Goal: Information Seeking & Learning: Understand process/instructions

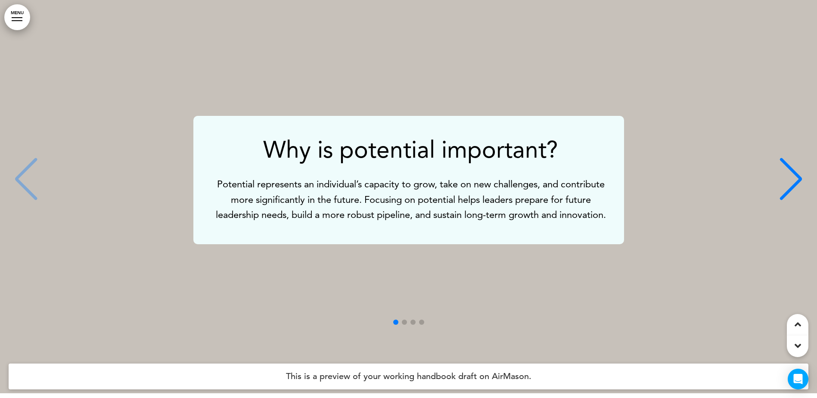
scroll to position [2111, 0]
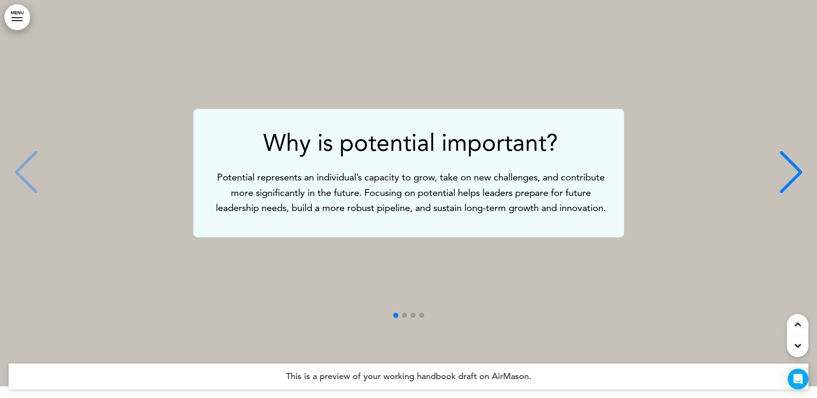
click at [798, 166] on div "Next slide" at bounding box center [791, 172] width 26 height 43
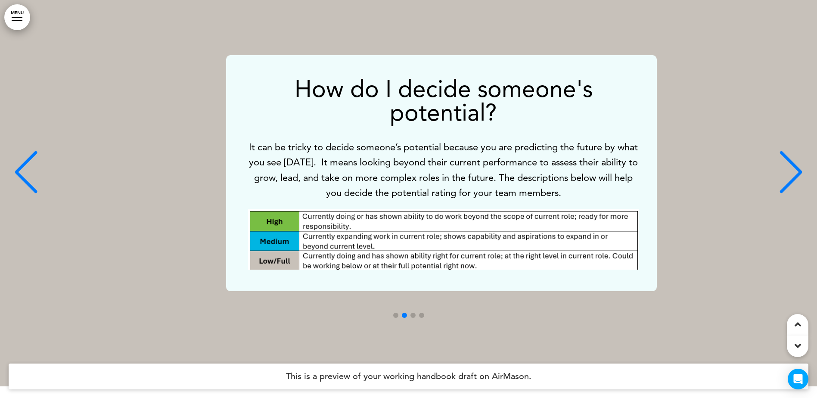
scroll to position [0, 804]
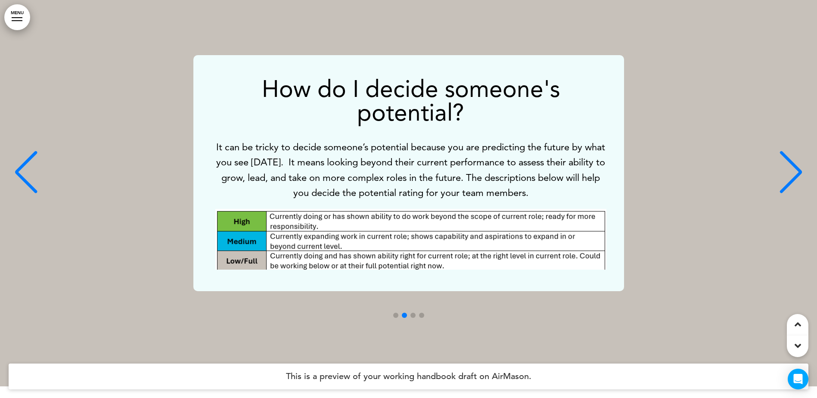
click at [798, 166] on div "Next slide" at bounding box center [791, 172] width 26 height 43
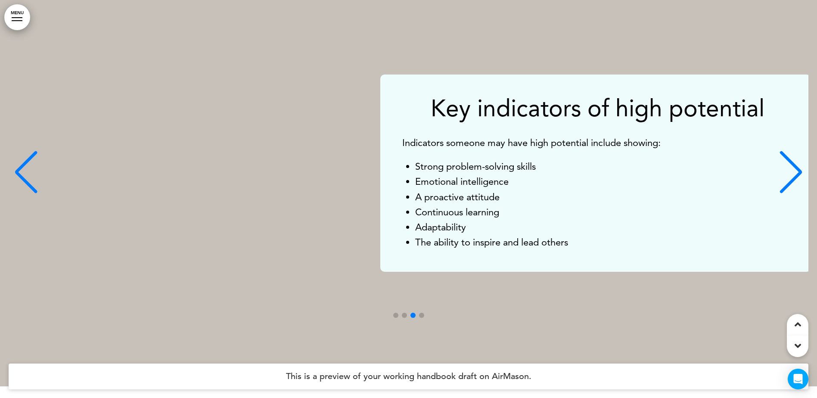
scroll to position [0, 1608]
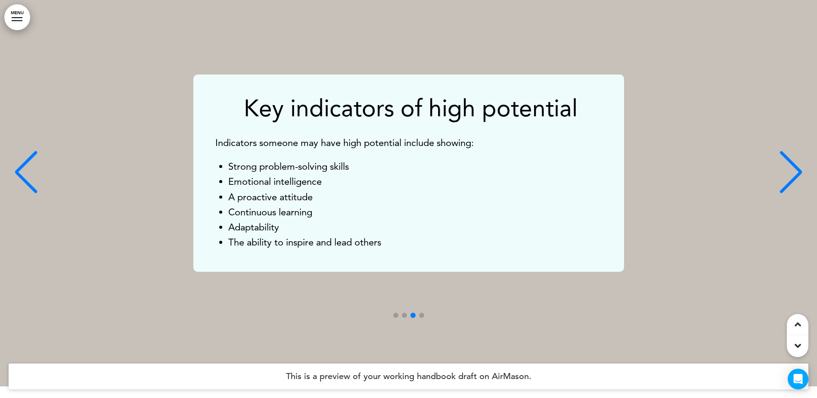
click at [798, 166] on div "Next slide" at bounding box center [791, 172] width 26 height 43
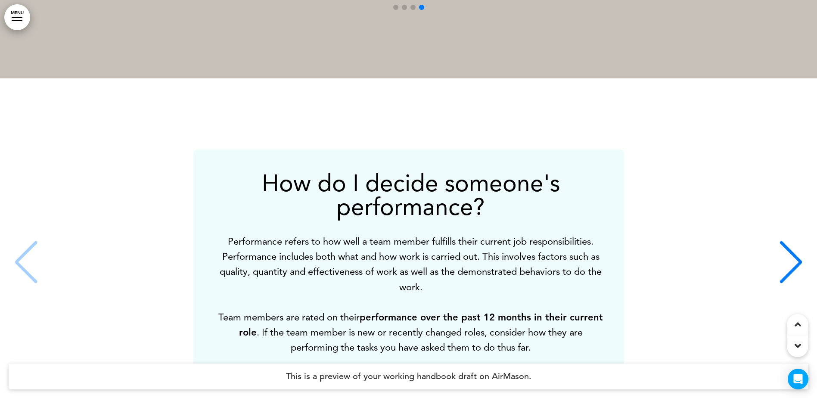
scroll to position [2498, 0]
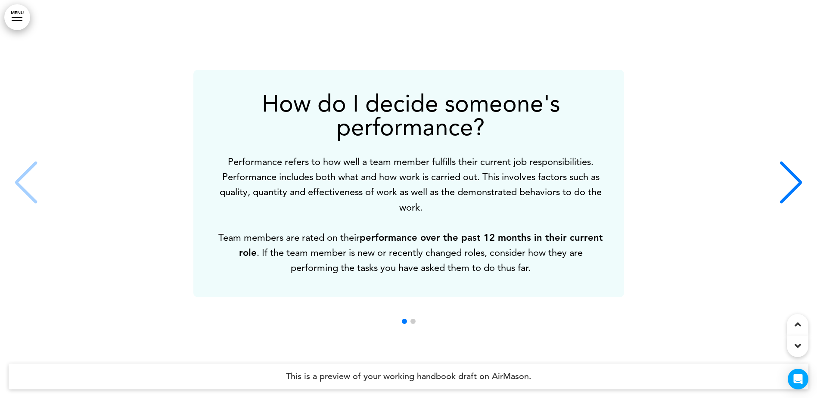
click at [794, 176] on div "Next slide" at bounding box center [791, 182] width 26 height 43
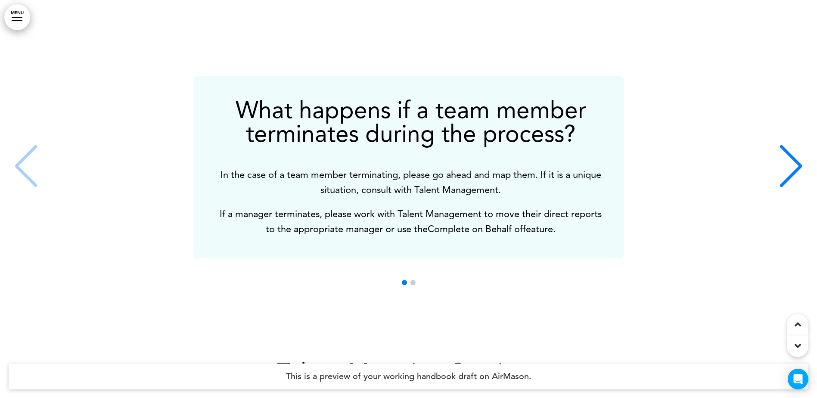
scroll to position [7495, 0]
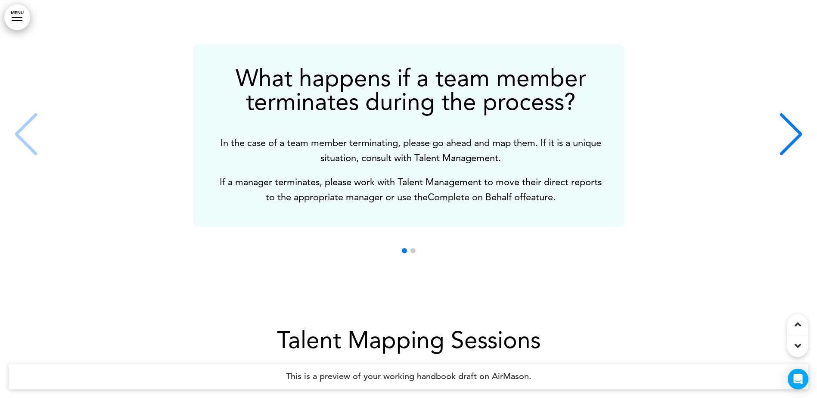
click at [794, 126] on div "Next slide" at bounding box center [791, 134] width 26 height 43
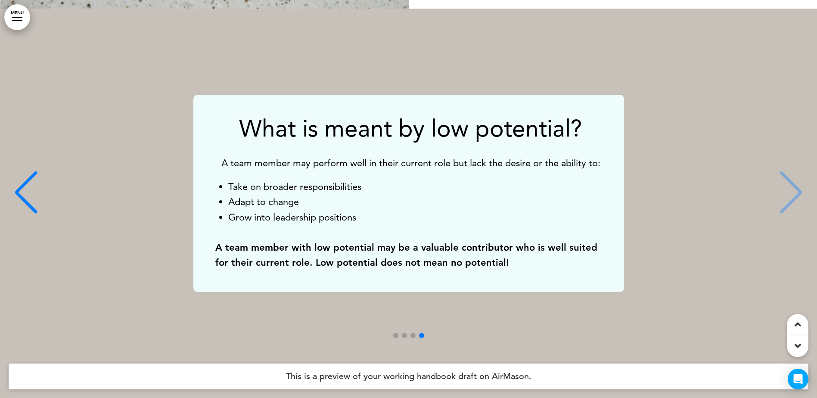
scroll to position [2078, 0]
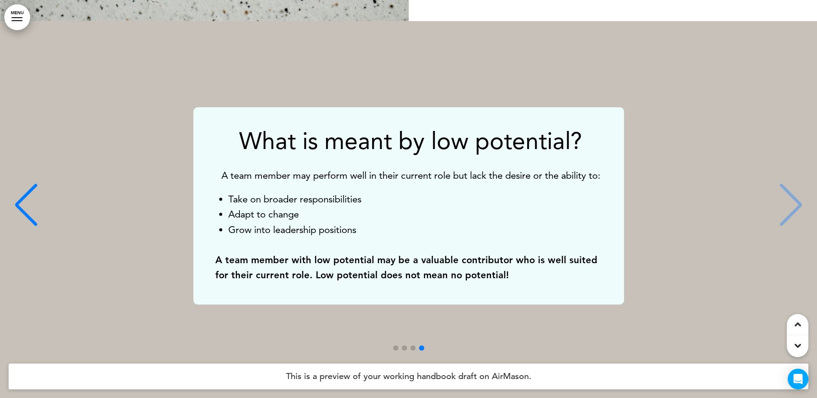
click at [27, 192] on div "Previous slide" at bounding box center [26, 205] width 26 height 43
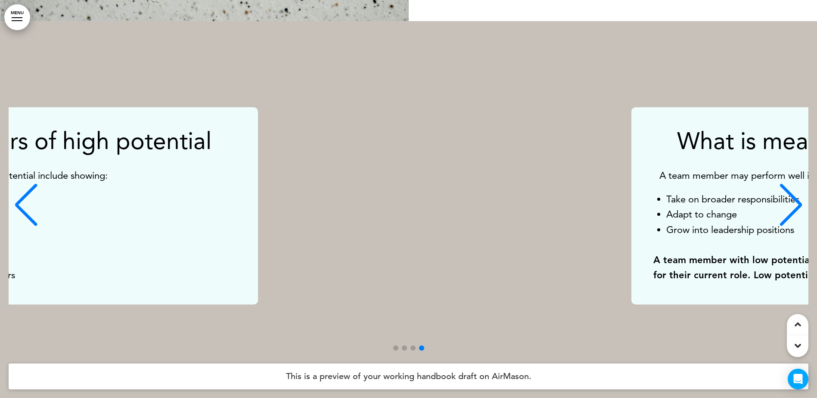
click at [27, 192] on div "Previous slide" at bounding box center [26, 205] width 26 height 43
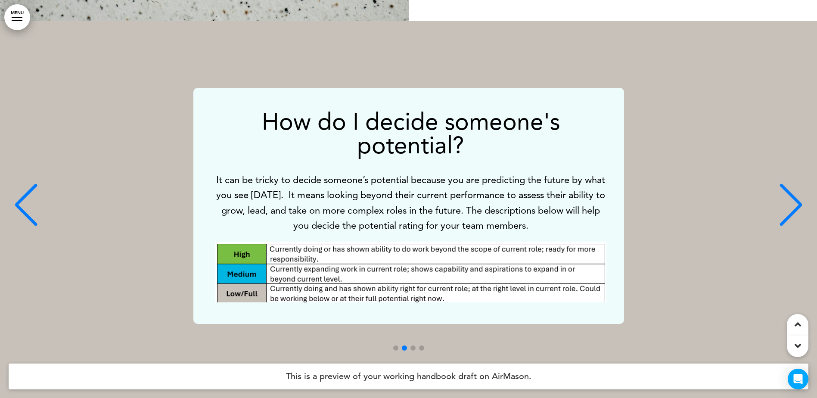
click at [27, 192] on div "Previous slide" at bounding box center [26, 205] width 26 height 43
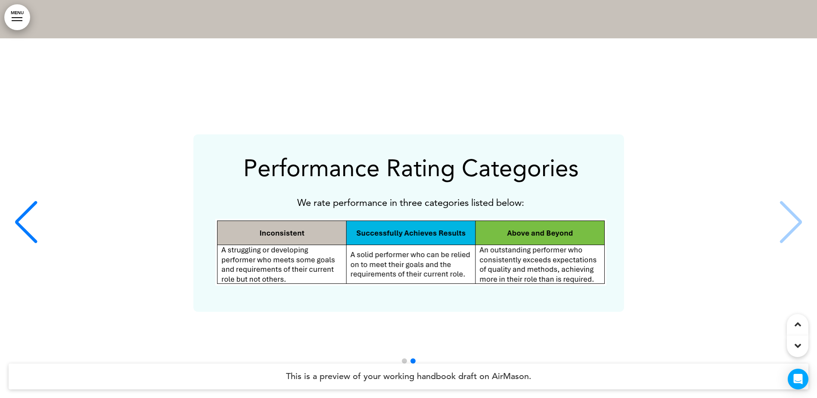
scroll to position [2466, 0]
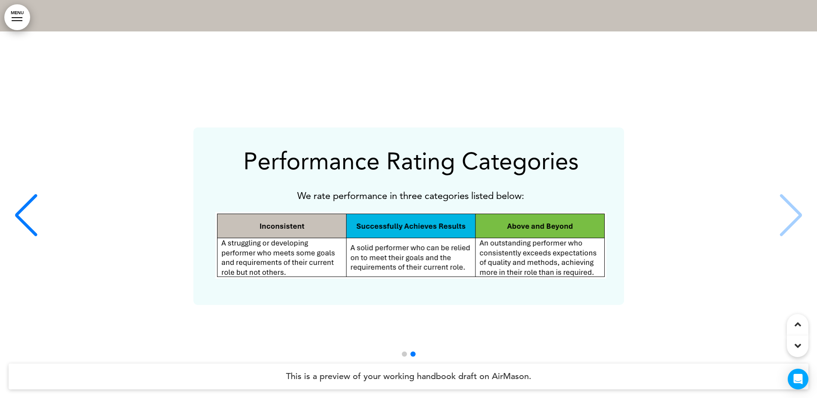
click at [19, 212] on div "Previous slide" at bounding box center [26, 215] width 26 height 43
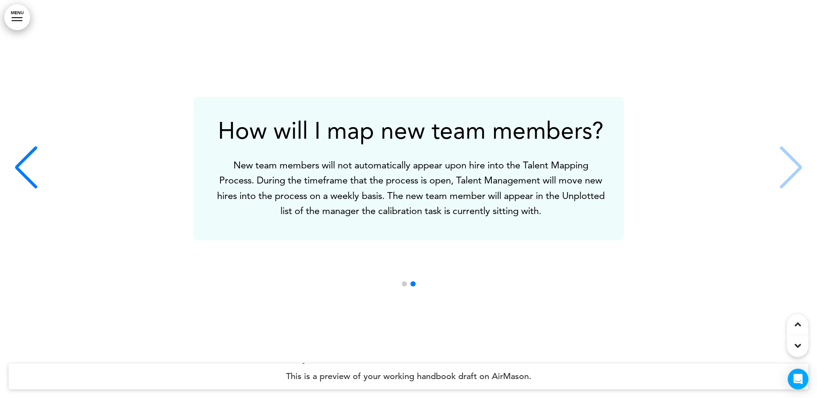
scroll to position [7462, 0]
click at [23, 161] on div "Previous slide" at bounding box center [26, 167] width 26 height 43
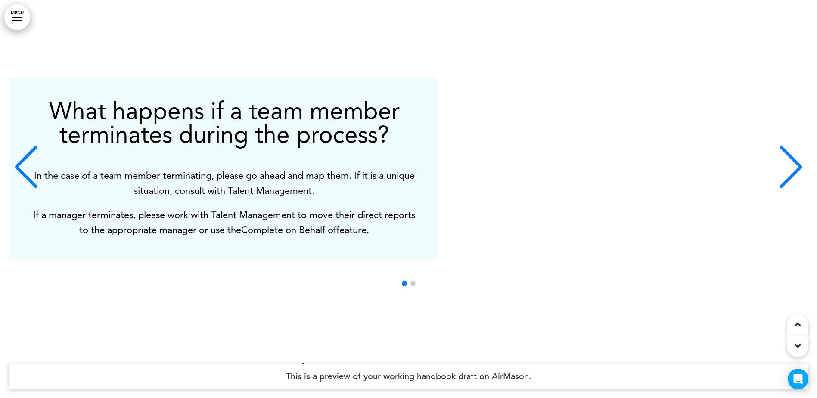
scroll to position [0, 0]
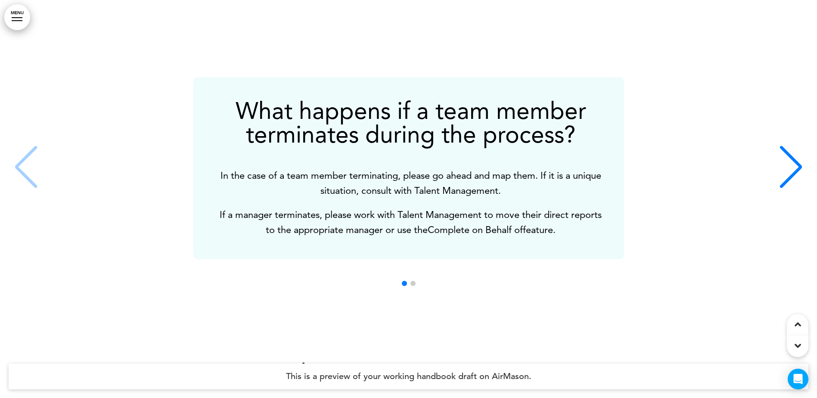
click at [797, 157] on div "Next slide" at bounding box center [791, 167] width 26 height 43
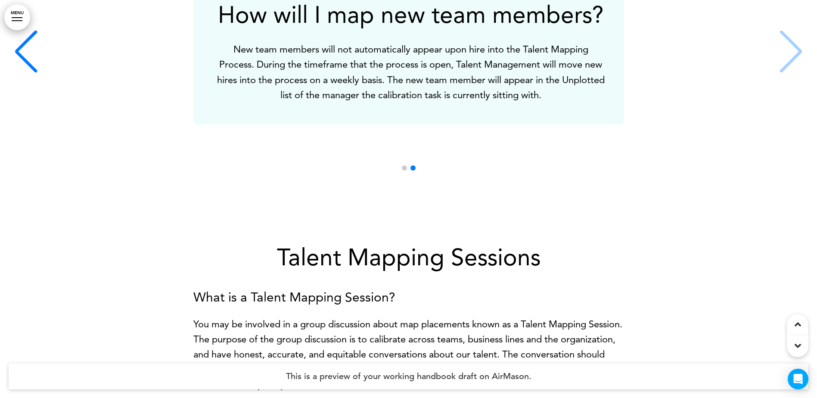
scroll to position [7462, 0]
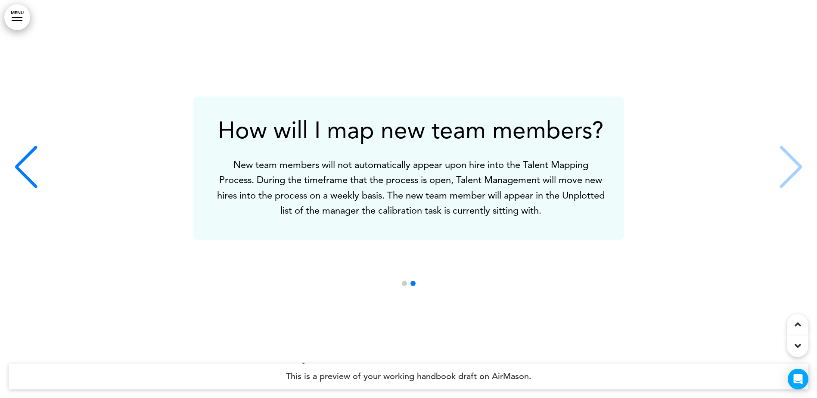
click at [790, 154] on div "How will I map new team members? New team members will not automatically appear…" at bounding box center [409, 167] width 800 height 143
click at [799, 169] on div "How will I map new team members? New team members will not automatically appear…" at bounding box center [409, 167] width 800 height 143
click at [20, 165] on div "Previous slide" at bounding box center [26, 167] width 26 height 43
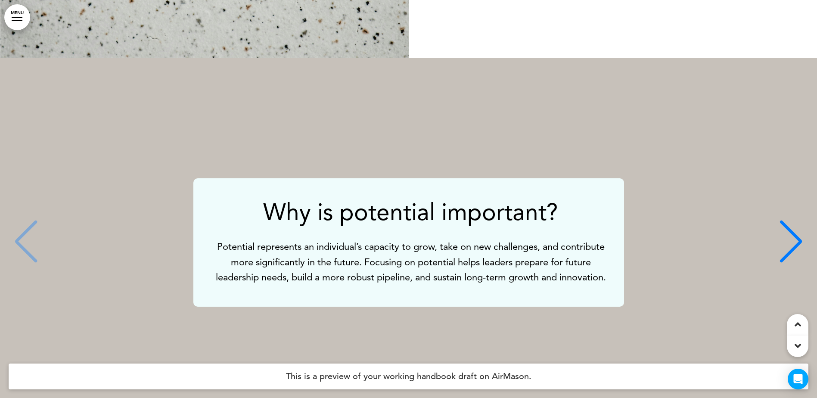
scroll to position [2035, 0]
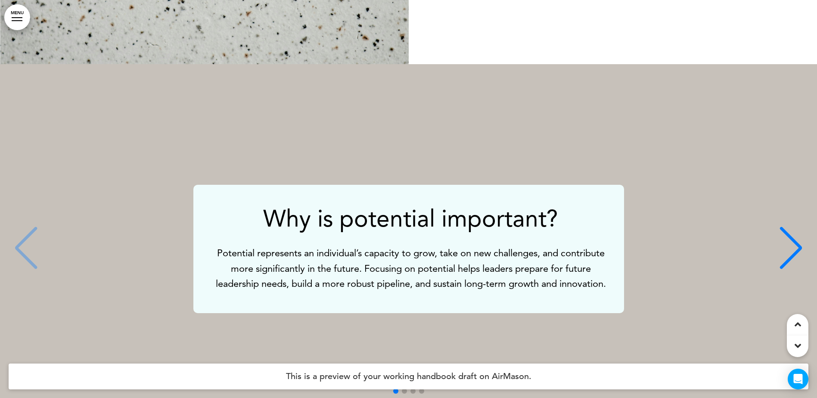
click at [788, 238] on div "Next slide" at bounding box center [791, 248] width 26 height 43
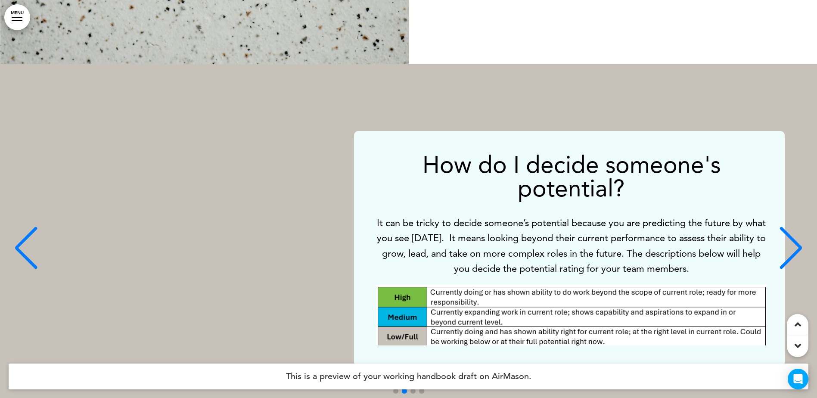
scroll to position [0, 804]
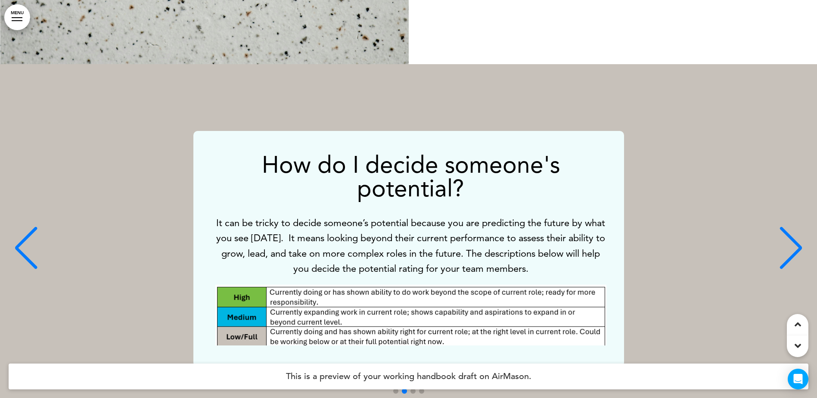
click at [18, 252] on div "Previous slide" at bounding box center [26, 248] width 26 height 43
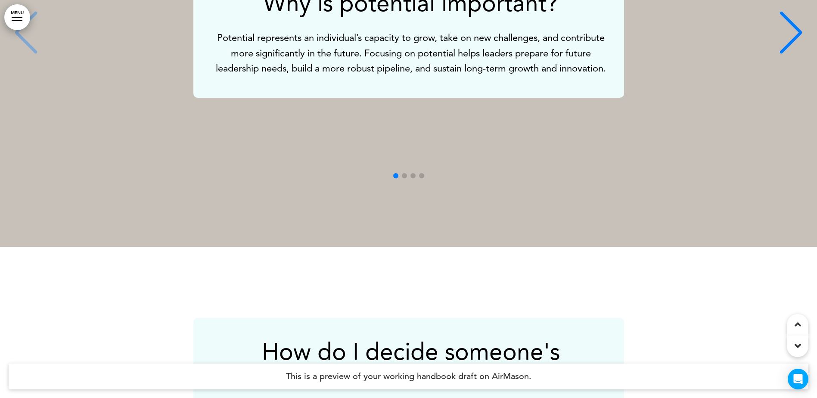
scroll to position [2466, 0]
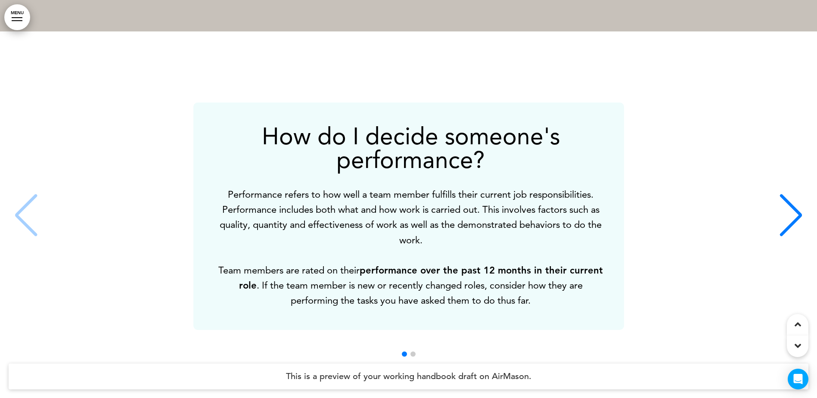
click at [782, 198] on div "Next slide" at bounding box center [791, 215] width 26 height 43
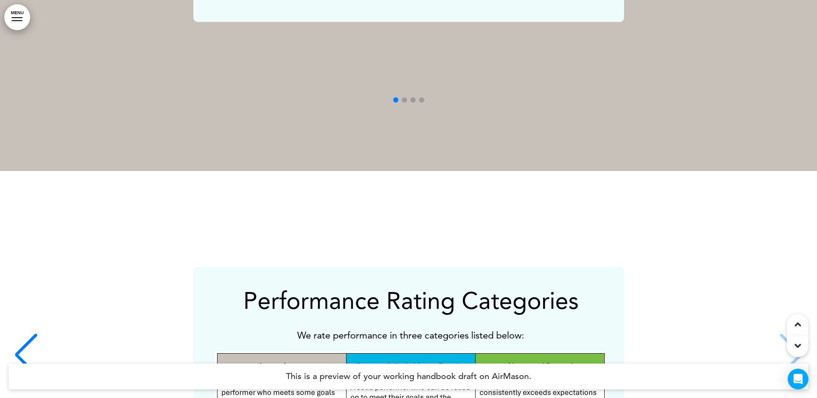
scroll to position [2585, 0]
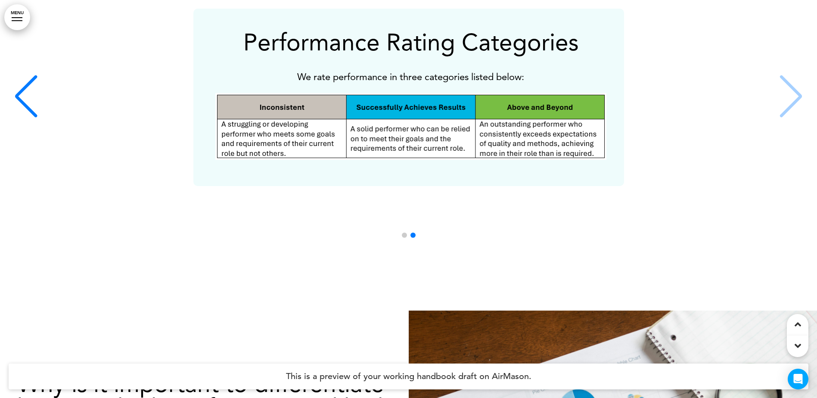
click at [27, 113] on div "Previous slide" at bounding box center [26, 96] width 26 height 43
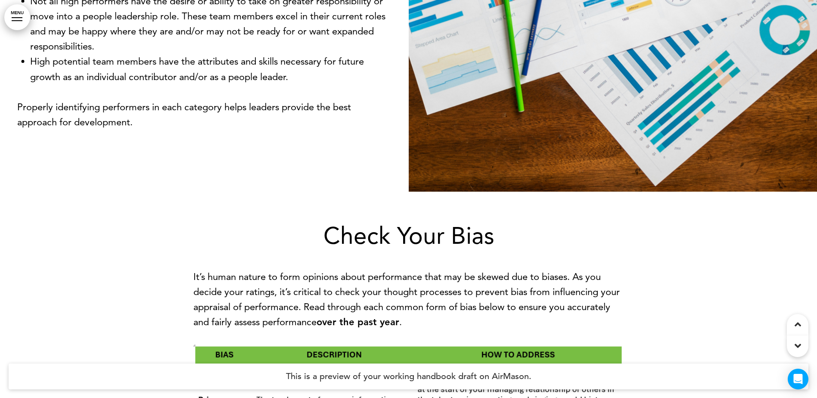
scroll to position [2843, 0]
